Goal: Check status: Check status

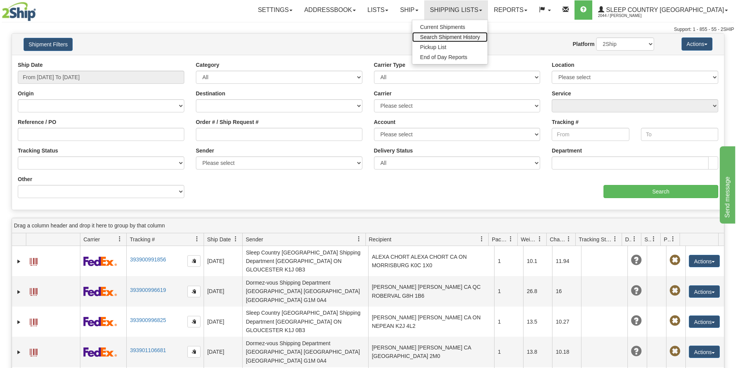
click at [480, 40] on span "Search Shipment History" at bounding box center [450, 37] width 60 height 6
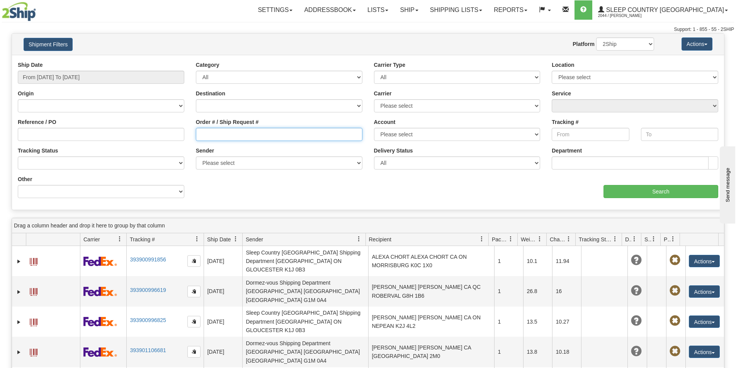
click at [202, 136] on input "Order # / Ship Request #" at bounding box center [279, 134] width 167 height 13
click at [209, 138] on input "Order # / Ship Request #" at bounding box center [279, 134] width 167 height 13
paste input "9000I147595"
click at [200, 133] on input "9000I147595" at bounding box center [279, 134] width 167 height 13
type input "9000I147595"
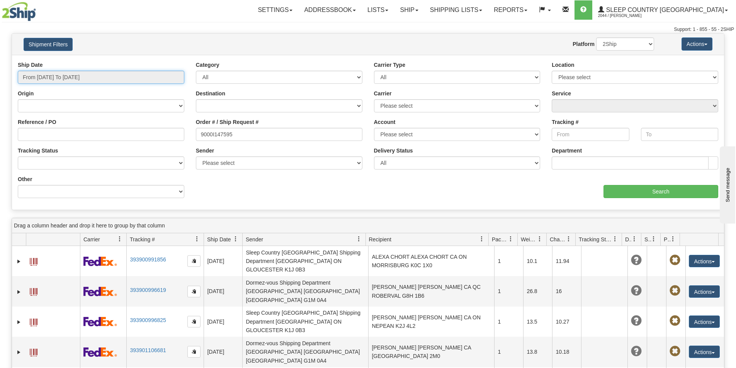
click at [95, 75] on input "From [DATE] To [DATE]" at bounding box center [101, 77] width 167 height 13
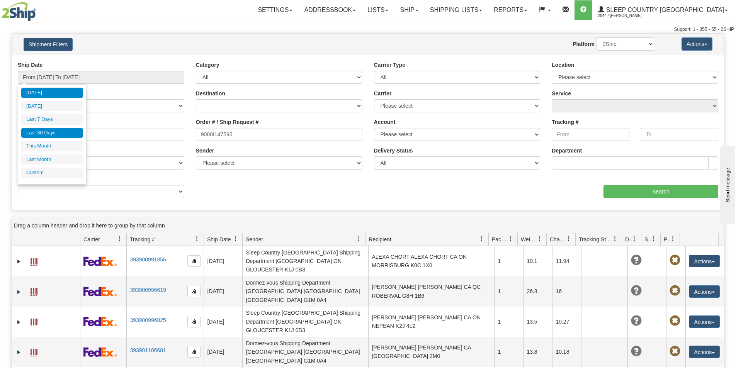
click at [52, 132] on li "Last 30 Days" at bounding box center [52, 133] width 62 height 10
type input "From [DATE] To [DATE]"
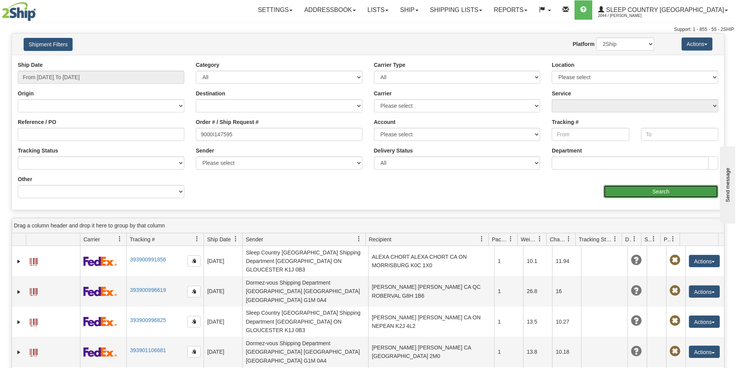
click at [646, 188] on input "Search" at bounding box center [660, 191] width 115 height 13
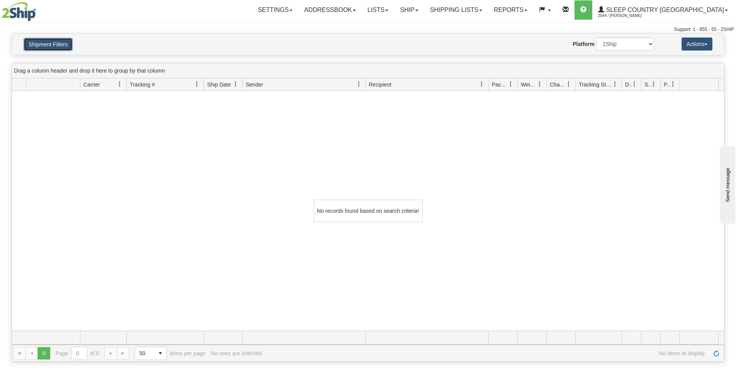
click at [33, 48] on button "Shipment Filters" at bounding box center [48, 44] width 49 height 13
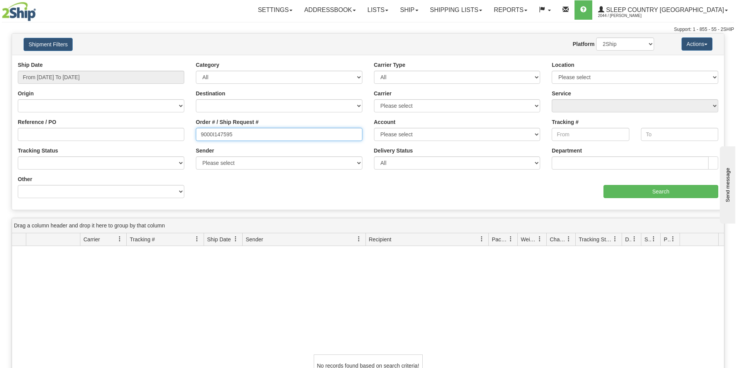
click at [200, 135] on input "9000I147595" at bounding box center [279, 134] width 167 height 13
click at [264, 134] on input "9000I147595" at bounding box center [279, 134] width 167 height 13
drag, startPoint x: 236, startPoint y: 136, endPoint x: 151, endPoint y: 134, distance: 85.0
click at [151, 61] on div "Reference / PO Order # / Ship Request # 9000I147595 Account Please select [GEOG…" at bounding box center [368, 61] width 712 height 0
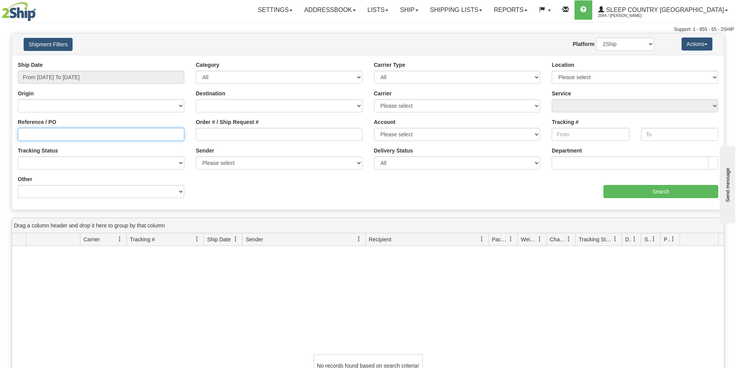
click at [97, 135] on input "Reference / PO" at bounding box center [101, 134] width 167 height 13
paste input "9000I147595"
type input "9000I147595"
